Goal: Feedback & Contribution: Leave review/rating

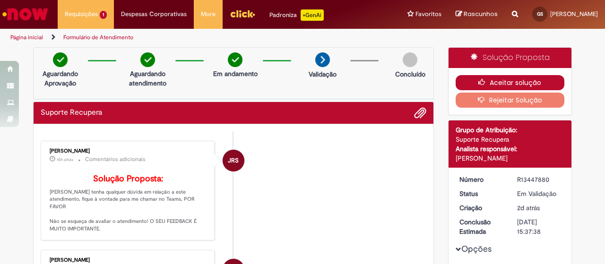
click at [523, 80] on button "Aceitar solução" at bounding box center [510, 82] width 109 height 15
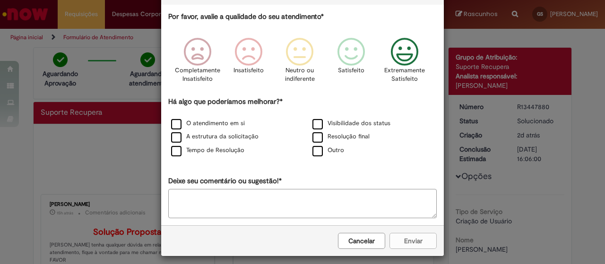
scroll to position [47, 0]
click at [394, 54] on icon "Feedback" at bounding box center [404, 52] width 35 height 28
click at [171, 122] on label "O atendimento em si" at bounding box center [208, 123] width 74 height 9
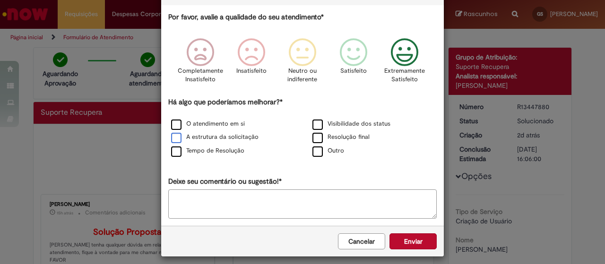
click at [175, 137] on label "A estrutura da solicitação" at bounding box center [214, 137] width 87 height 9
click at [171, 150] on label "Tempo de Resolução" at bounding box center [207, 151] width 73 height 9
click at [308, 124] on div "Visibilidade dos status" at bounding box center [373, 124] width 139 height 12
click at [312, 124] on label "Visibilidade dos status" at bounding box center [351, 123] width 78 height 9
click at [312, 134] on label "Resolução final" at bounding box center [340, 136] width 57 height 9
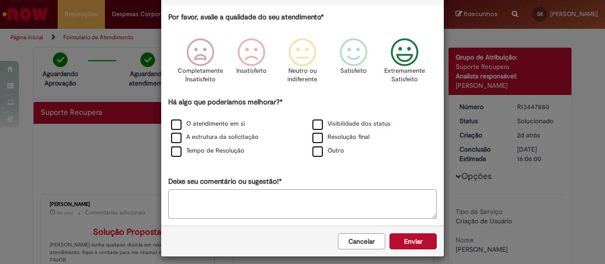
scroll to position [52, 0]
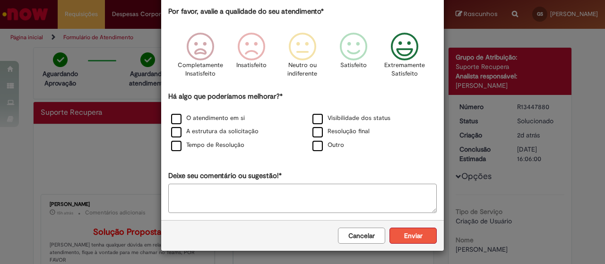
click at [411, 233] on button "Enviar" at bounding box center [413, 236] width 47 height 16
